Goal: Information Seeking & Learning: Learn about a topic

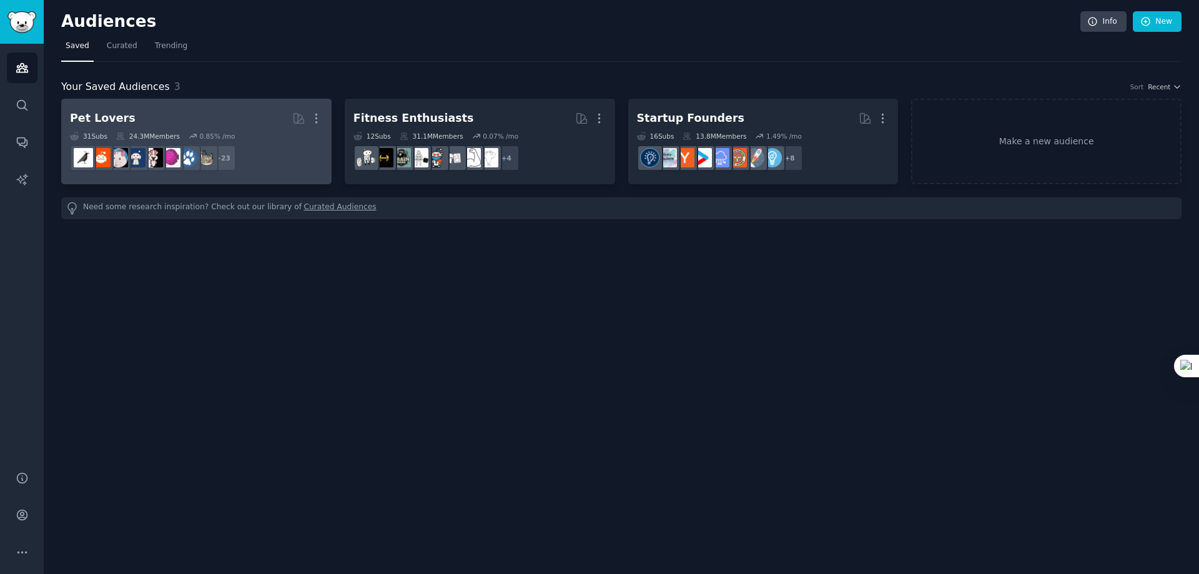
click at [230, 119] on h2 "Pet Lovers More" at bounding box center [196, 118] width 253 height 22
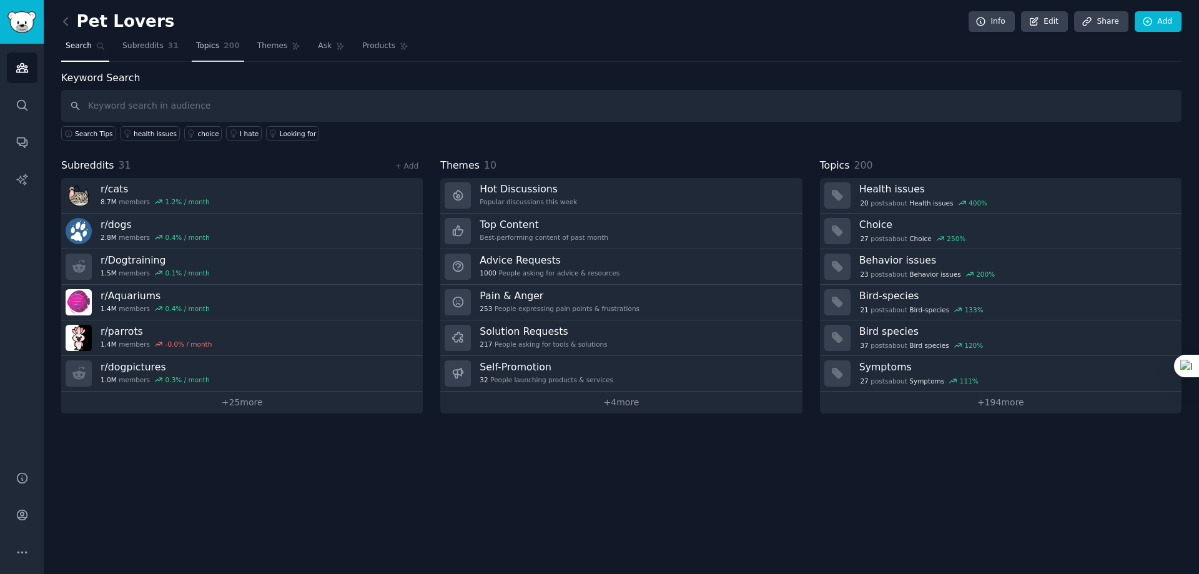
click at [205, 46] on span "Topics" at bounding box center [207, 46] width 23 height 11
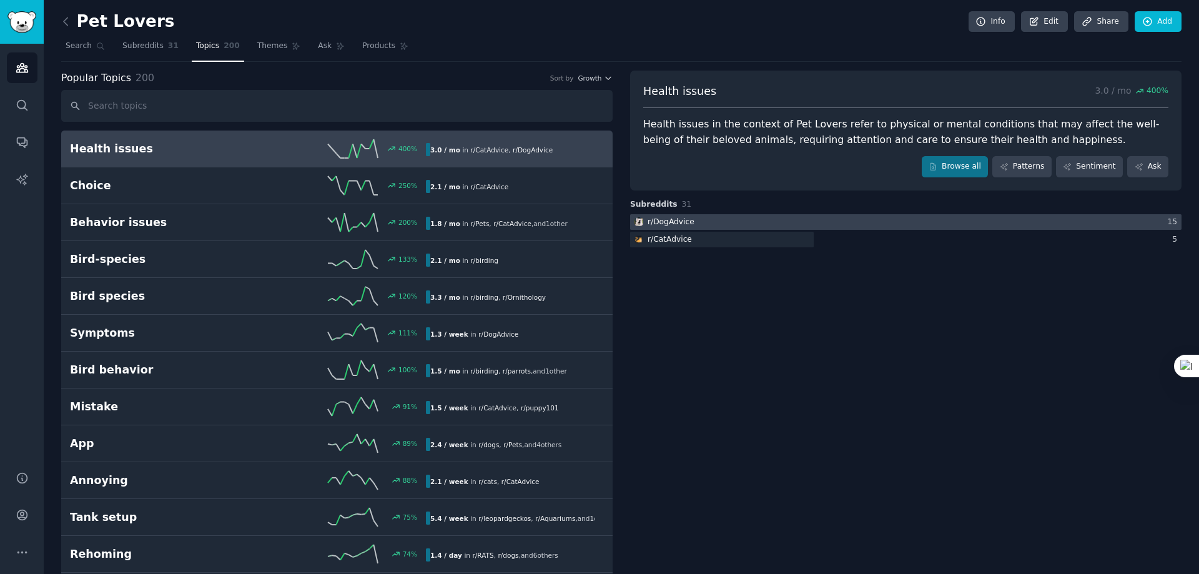
click at [669, 221] on div "r/ DogAdvice" at bounding box center [670, 222] width 47 height 11
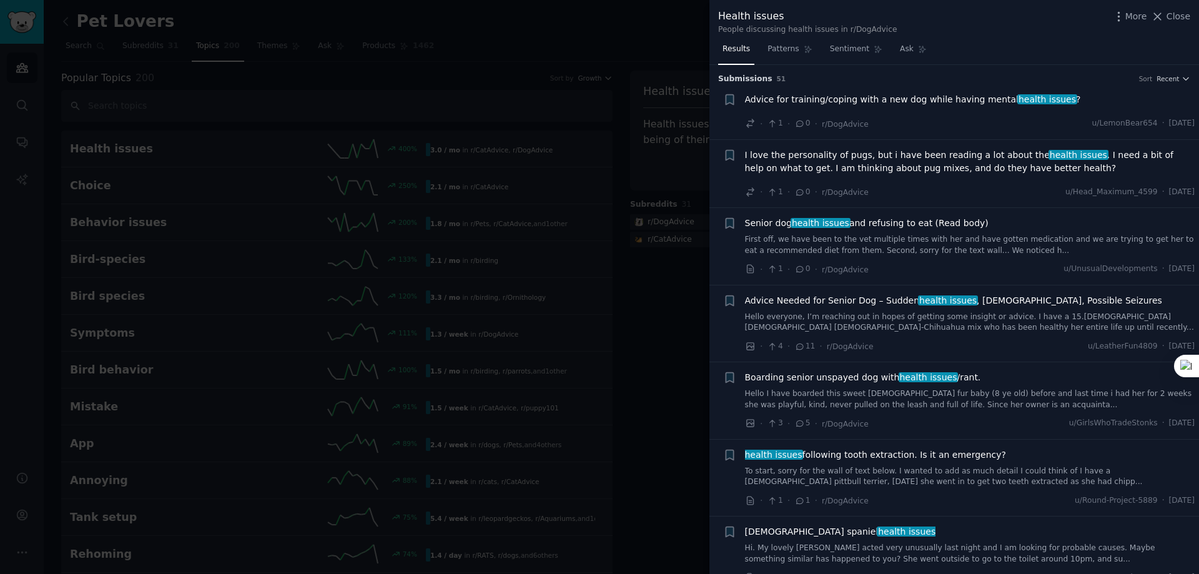
click at [180, 213] on div at bounding box center [599, 287] width 1199 height 574
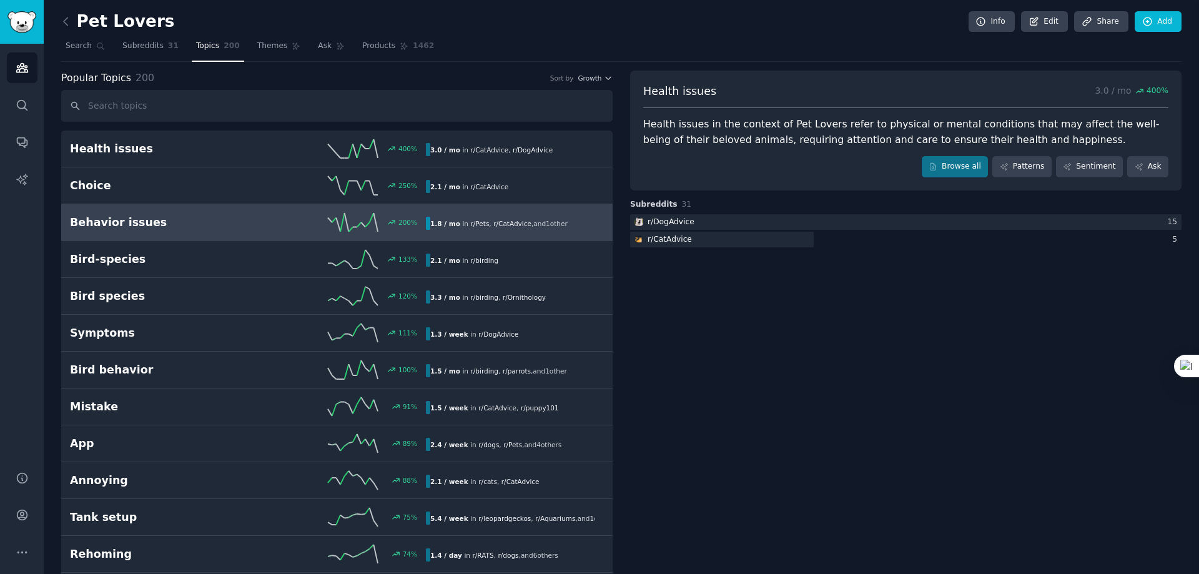
click at [174, 215] on h2 "Behavior issues" at bounding box center [159, 223] width 178 height 16
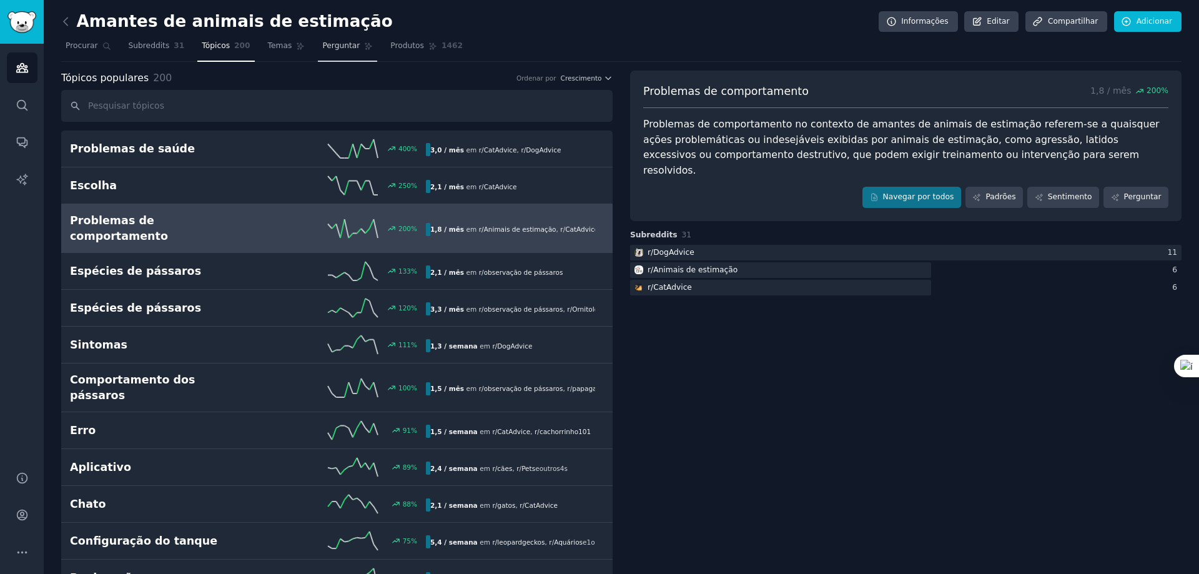
drag, startPoint x: 272, startPoint y: 45, endPoint x: 320, endPoint y: 45, distance: 48.1
click at [272, 45] on font "Temas" at bounding box center [280, 45] width 24 height 9
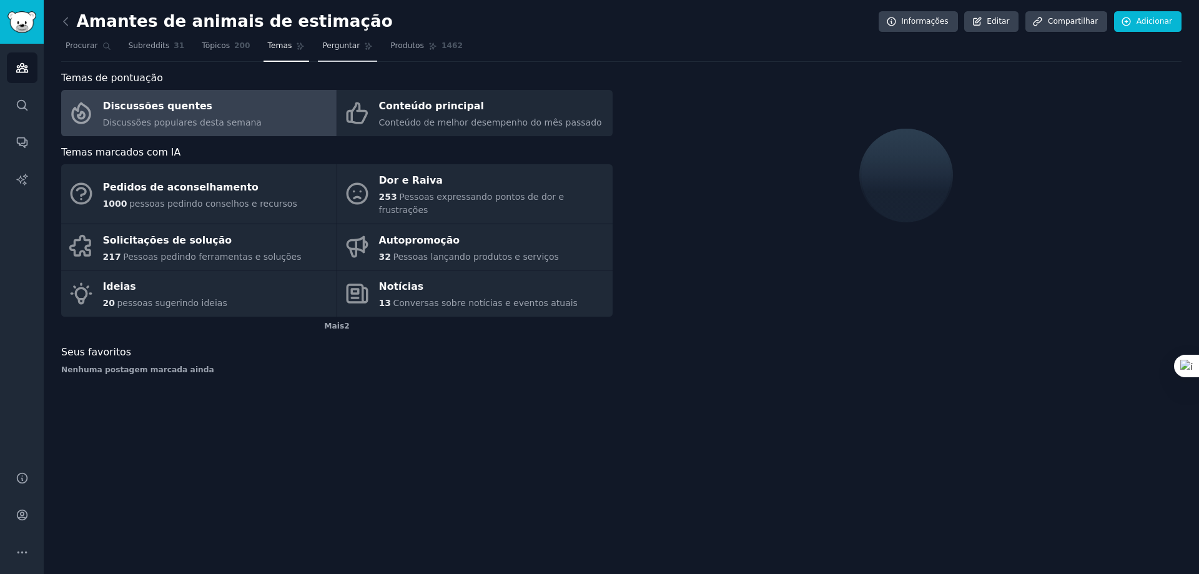
click at [322, 45] on font "Perguntar" at bounding box center [340, 45] width 37 height 9
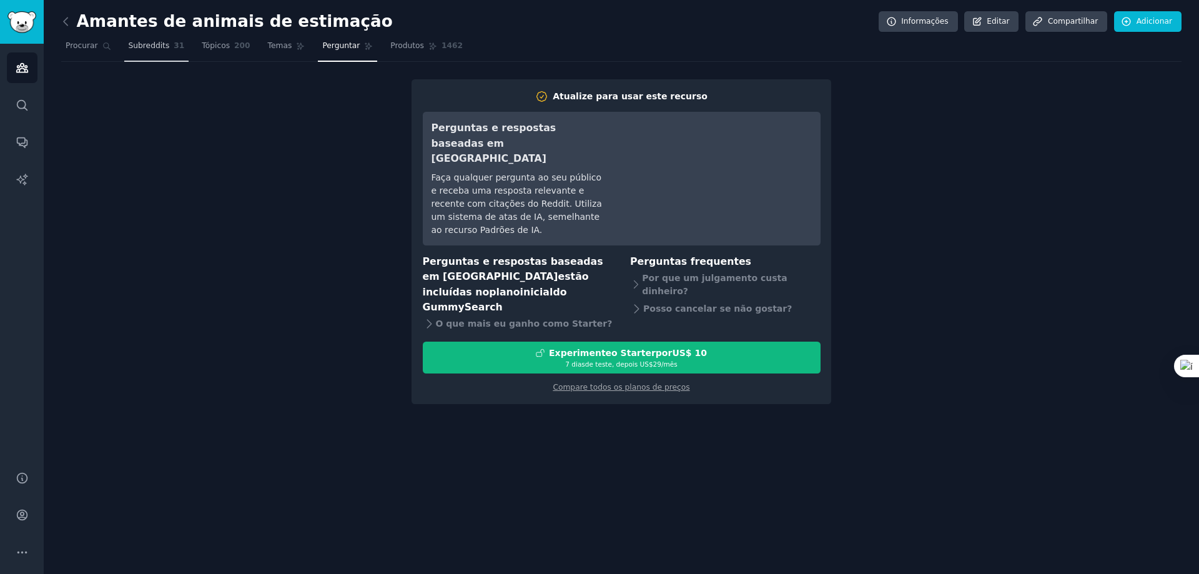
click at [124, 49] on link "Subreddits 31" at bounding box center [156, 49] width 65 height 26
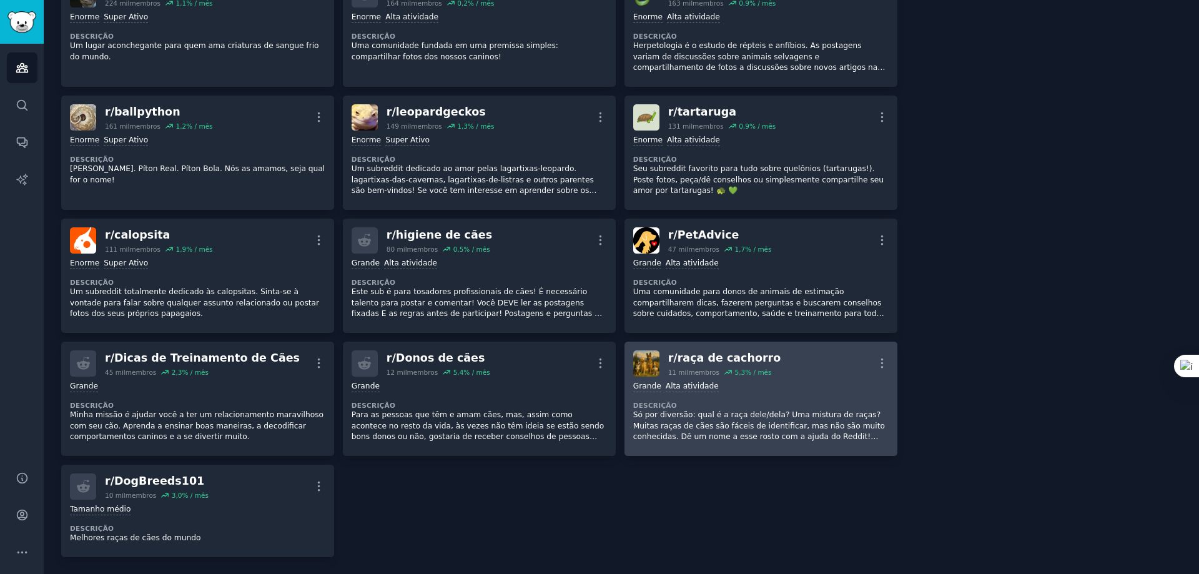
scroll to position [874, 0]
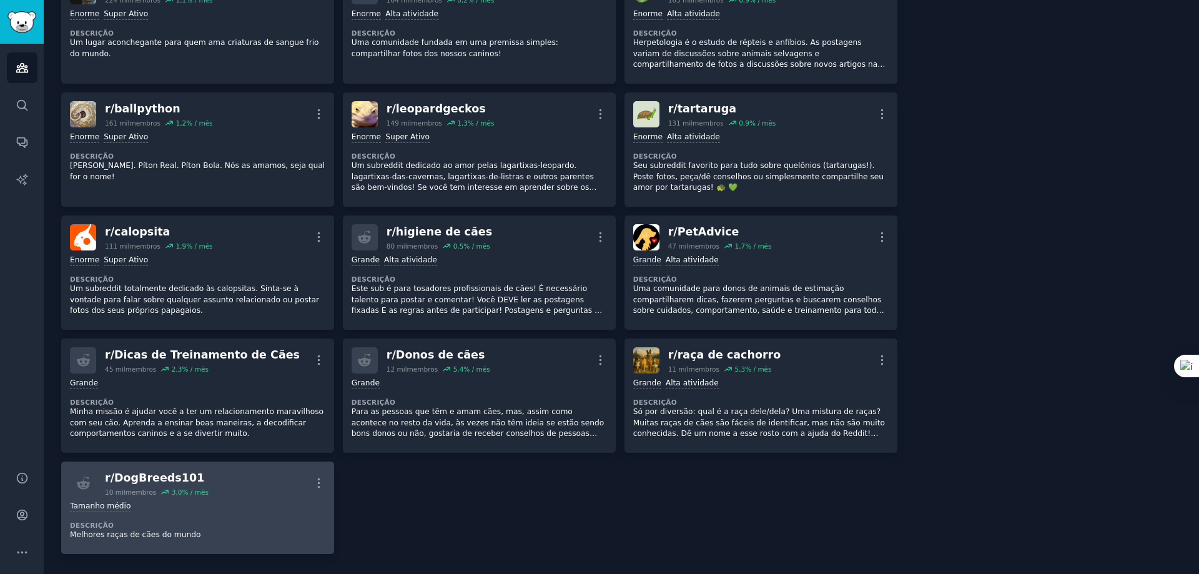
click at [167, 471] on font "DogBreeds101" at bounding box center [159, 477] width 90 height 12
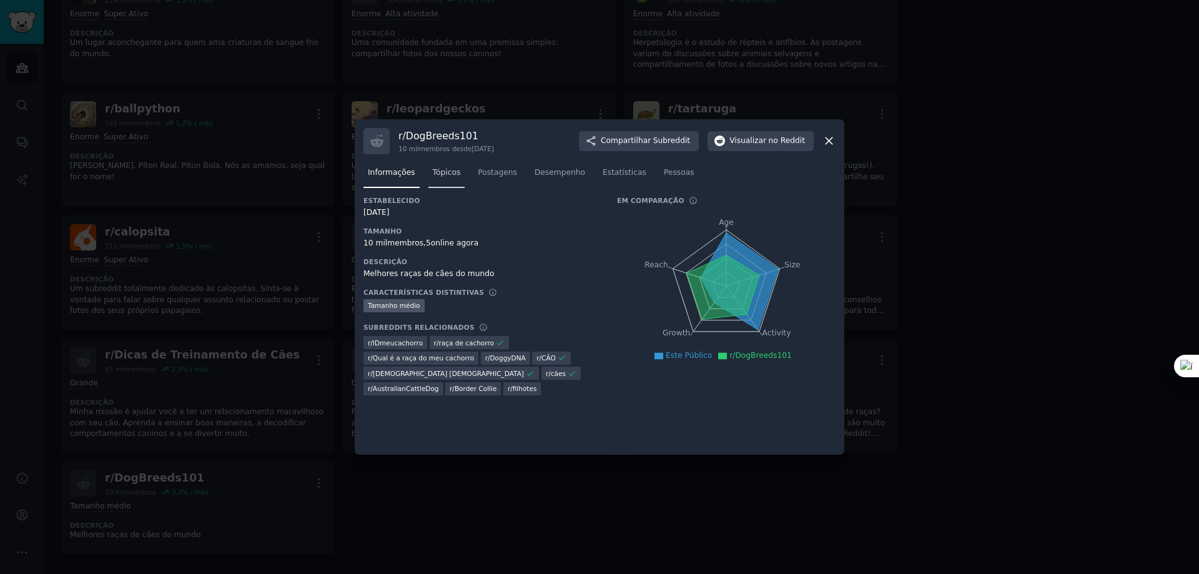
drag, startPoint x: 432, startPoint y: 174, endPoint x: 451, endPoint y: 174, distance: 19.4
click at [433, 174] on font "Tópicos" at bounding box center [447, 172] width 28 height 9
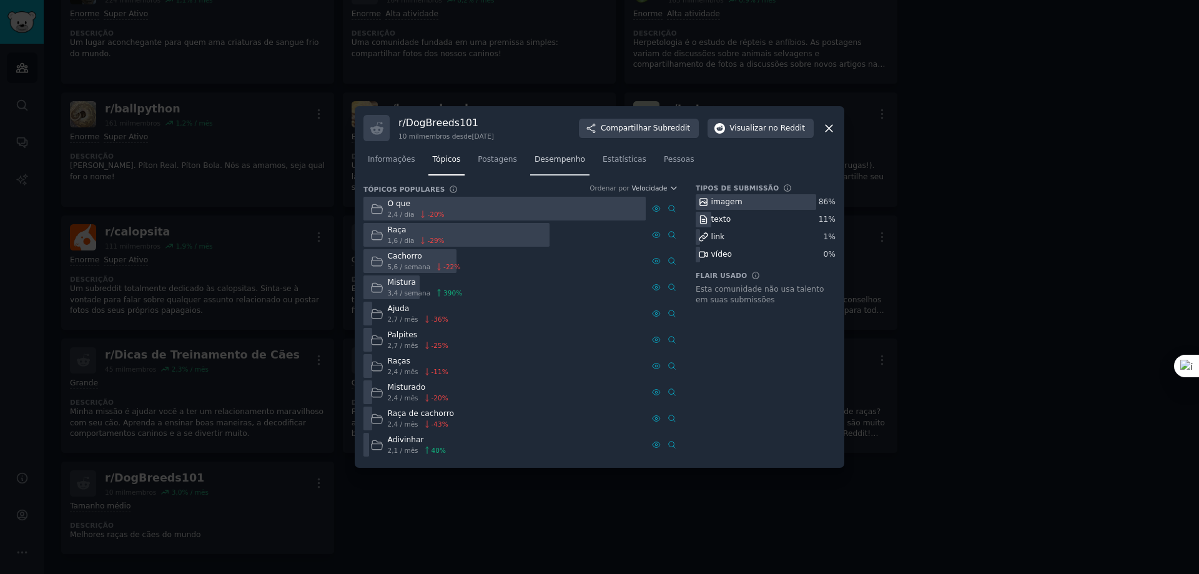
click at [580, 154] on nav "Informações Tópicos Postagens Desempenho Estatísticas Pessoas" at bounding box center [599, 163] width 472 height 26
click at [566, 157] on font "Desempenho" at bounding box center [559, 159] width 51 height 9
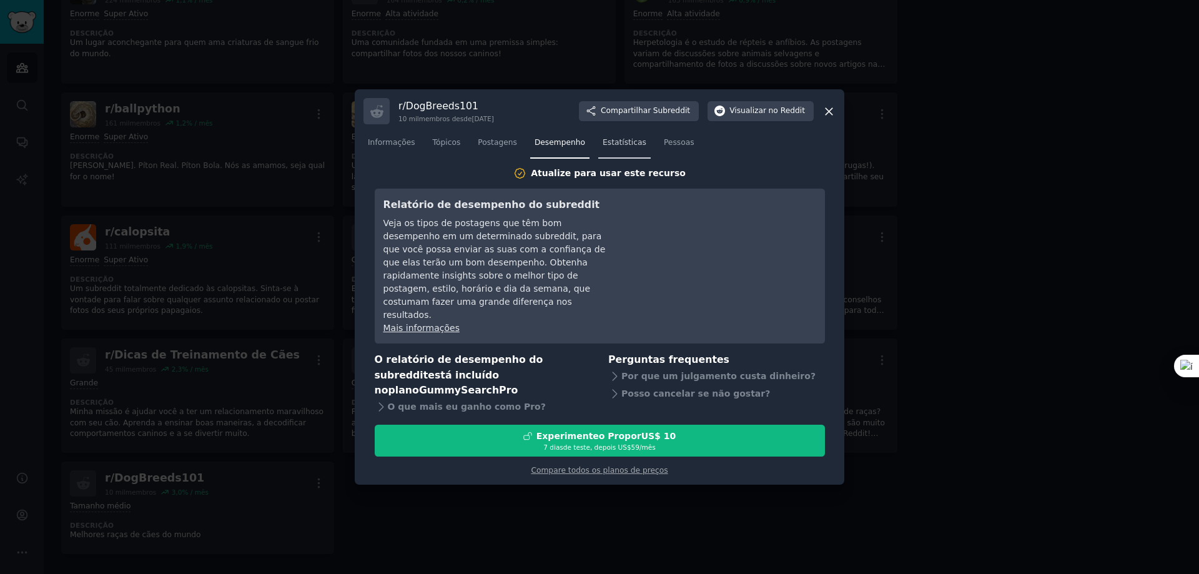
click at [612, 147] on font "Estatísticas" at bounding box center [624, 142] width 44 height 9
